Goal: Information Seeking & Learning: Learn about a topic

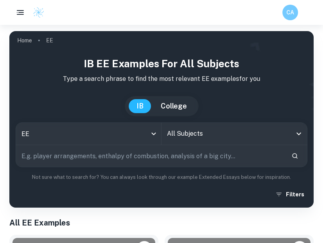
click at [189, 135] on input "All Subjects" at bounding box center [228, 134] width 127 height 15
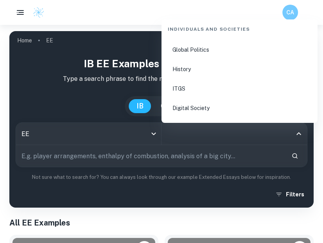
scroll to position [975, 0]
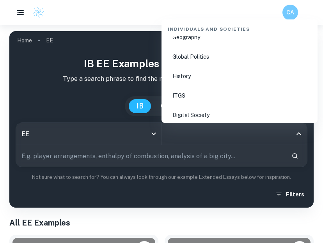
click at [187, 54] on li "Global Politics" at bounding box center [239, 57] width 150 height 18
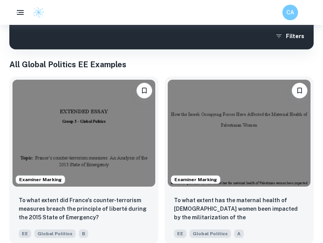
scroll to position [182, 0]
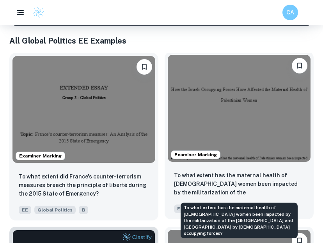
click at [201, 187] on p "To what extent has the maternal health of [DEMOGRAPHIC_DATA] women been impacte…" at bounding box center [239, 184] width 130 height 26
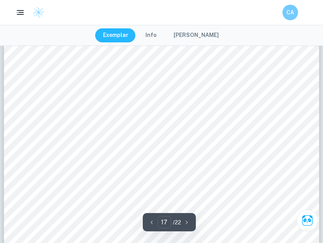
scroll to position [6725, 0]
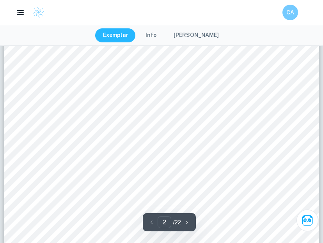
type input "1"
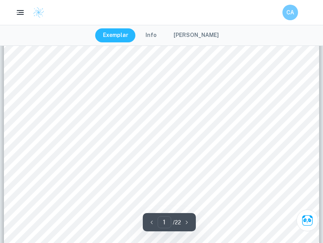
scroll to position [0, 0]
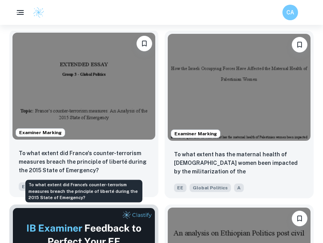
scroll to position [206, 0]
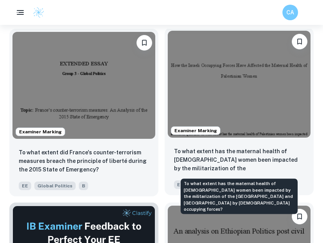
click at [180, 167] on p "To what extent has the maternal health of [DEMOGRAPHIC_DATA] women been impacte…" at bounding box center [239, 160] width 130 height 26
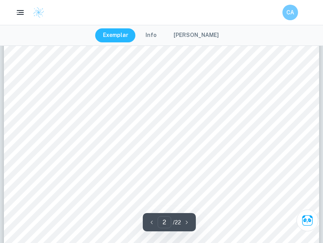
scroll to position [504, 0]
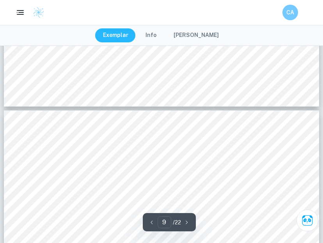
type input "10"
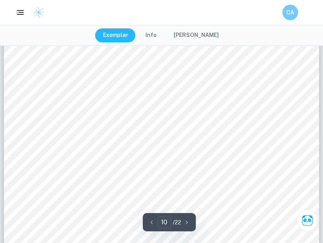
scroll to position [3802, 0]
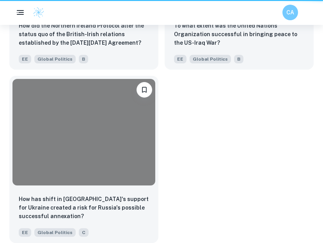
scroll to position [206, 0]
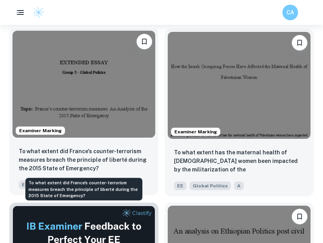
click at [55, 166] on p "To what extent did France's counter-terrorism measures breach the principle of …" at bounding box center [84, 160] width 130 height 26
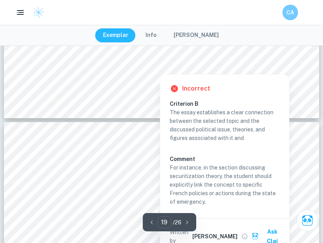
scroll to position [7381, 0]
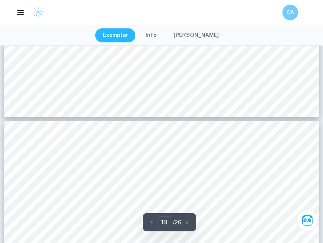
type input "18"
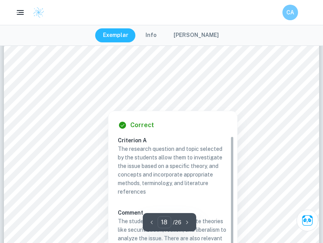
scroll to position [7244, 0]
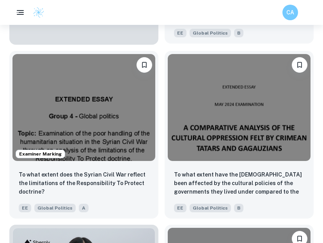
scroll to position [536, 0]
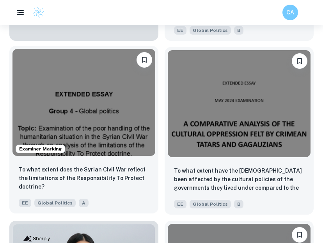
click at [109, 160] on div "To what extent does the Syrian Civil War reflect the limitations of the Respons…" at bounding box center [83, 186] width 149 height 55
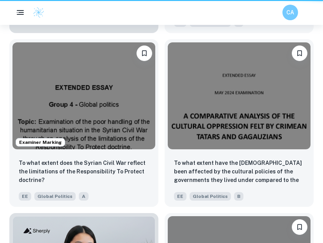
scroll to position [545, 0]
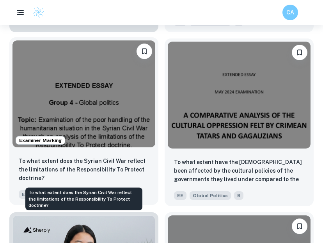
click at [101, 163] on p "To what extent does the Syrian Civil War reflect the limitations of the Respons…" at bounding box center [84, 170] width 130 height 26
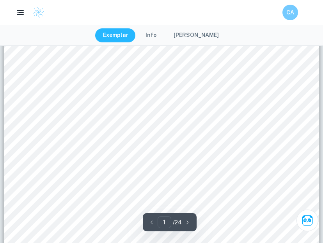
scroll to position [132, 0]
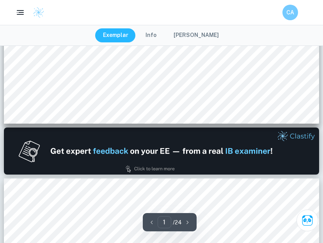
type input "2"
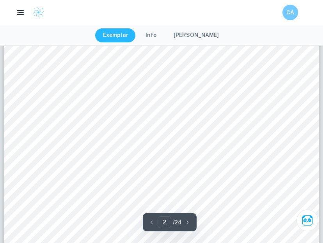
scroll to position [634, 0]
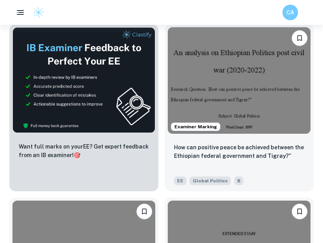
scroll to position [405, 0]
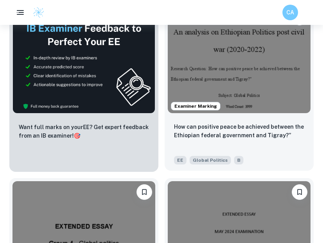
click at [194, 121] on div "How can positive peace be achieved between the Ethiopian federal government and…" at bounding box center [238, 143] width 149 height 55
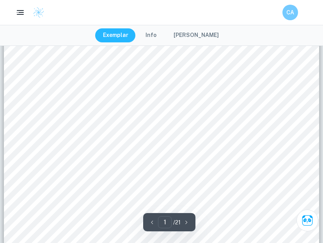
scroll to position [216, 0]
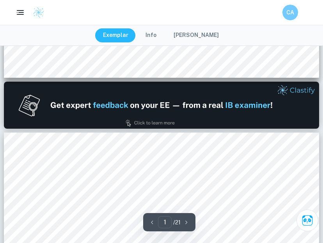
type input "2"
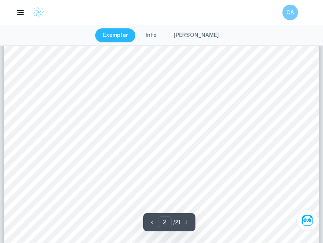
scroll to position [501, 0]
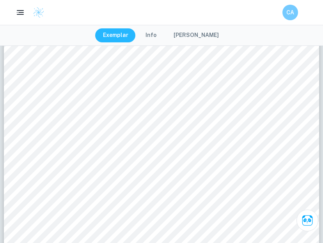
scroll to position [405, 0]
